Goal: Navigation & Orientation: Find specific page/section

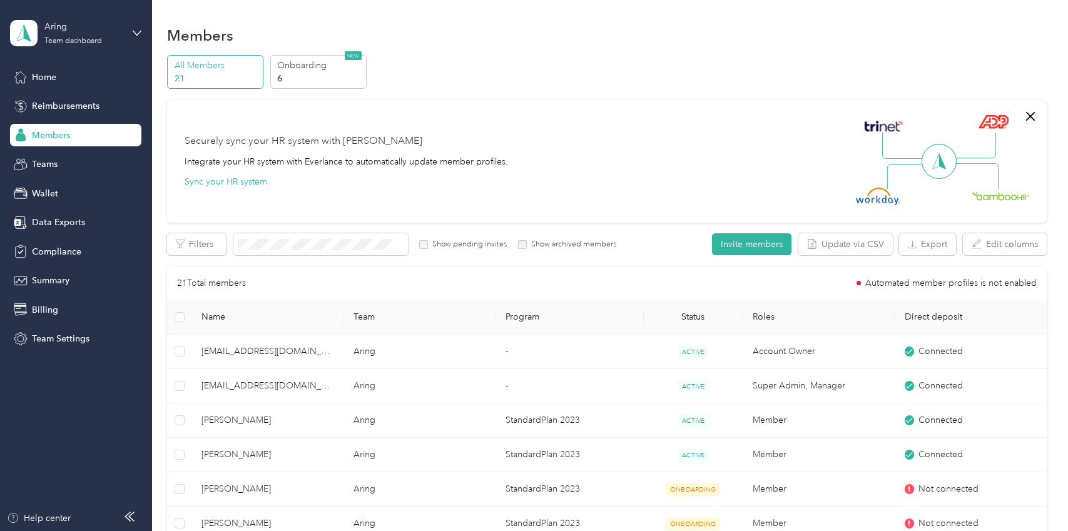
scroll to position [375, 0]
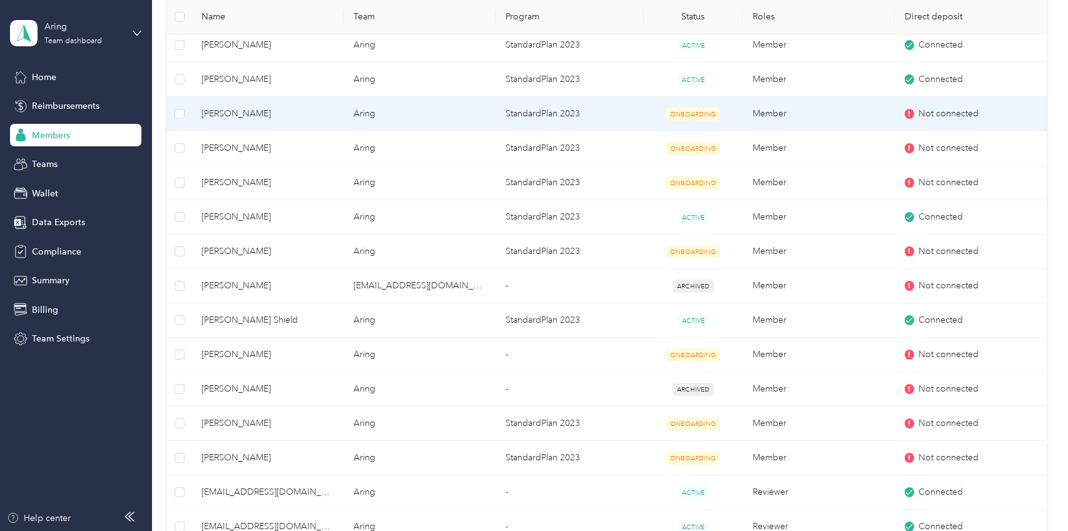
click at [924, 114] on span "Not connected" at bounding box center [948, 114] width 60 height 14
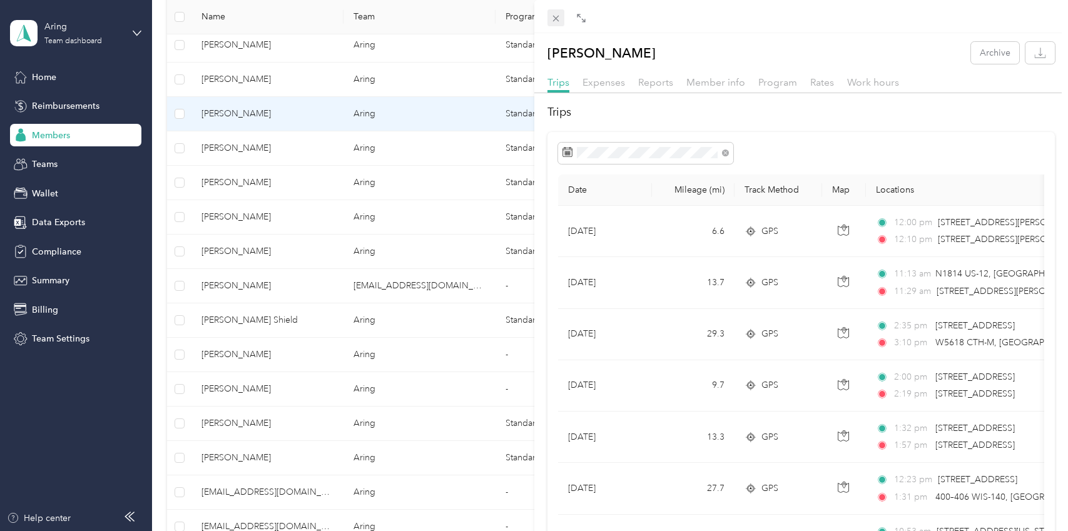
click at [554, 16] on icon at bounding box center [555, 18] width 11 height 11
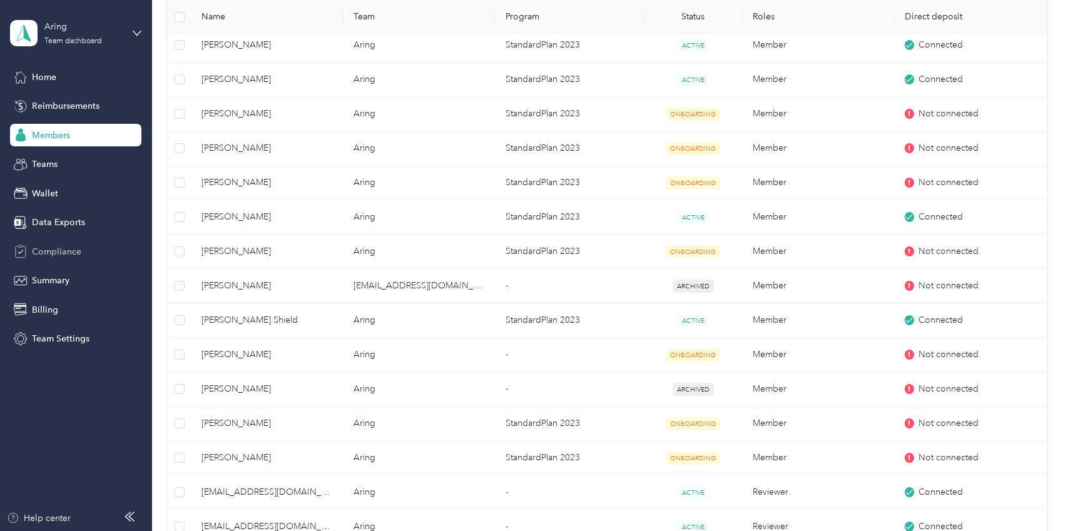
click at [59, 243] on div "Compliance" at bounding box center [75, 251] width 131 height 23
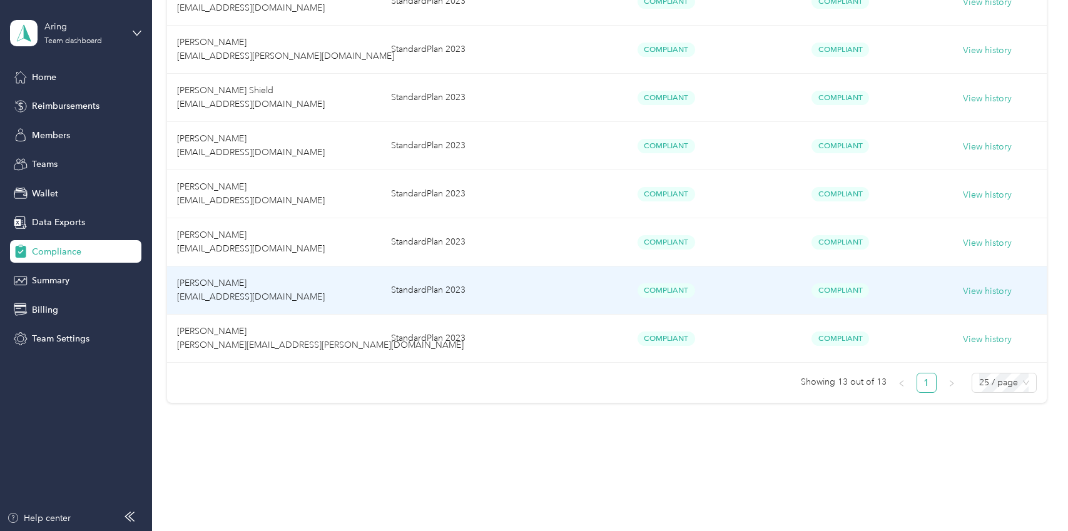
scroll to position [543, 0]
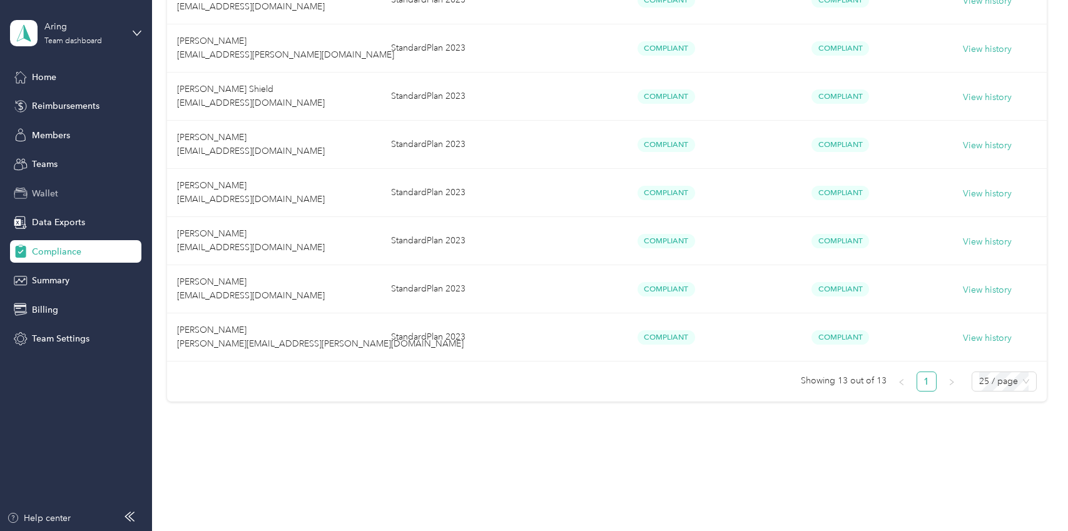
click at [26, 188] on icon at bounding box center [21, 193] width 14 height 14
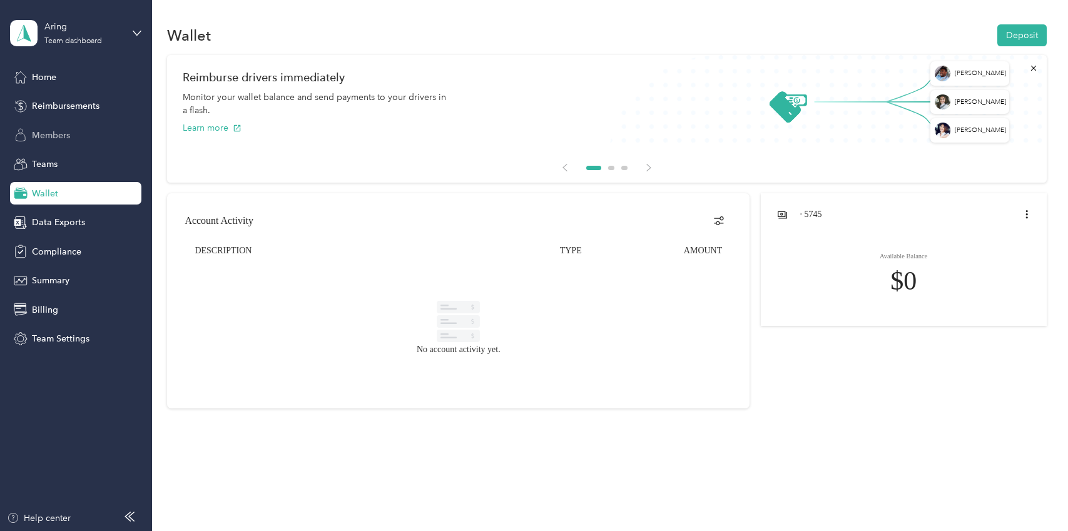
click at [109, 134] on div "Members" at bounding box center [75, 135] width 131 height 23
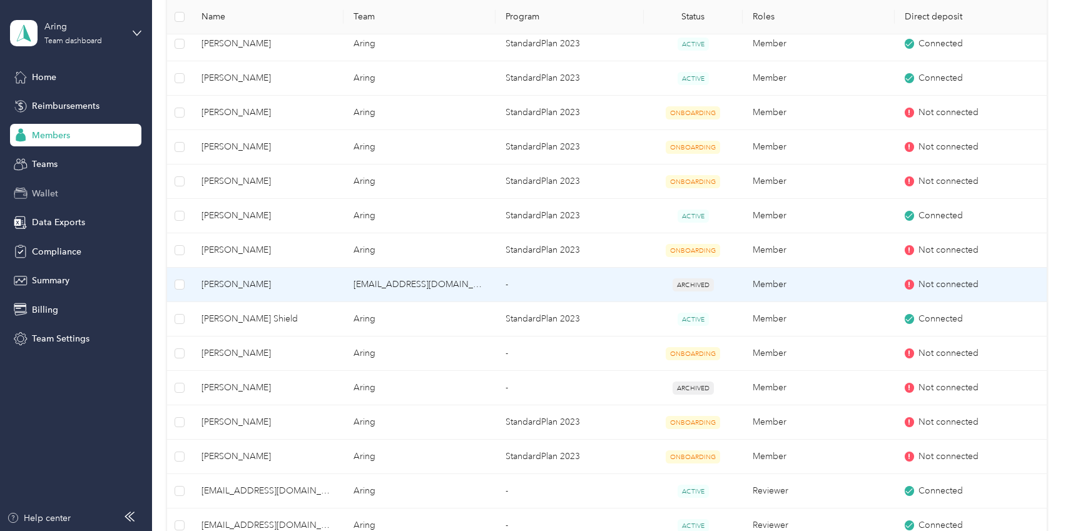
scroll to position [375, 0]
